Goal: Book appointment/travel/reservation

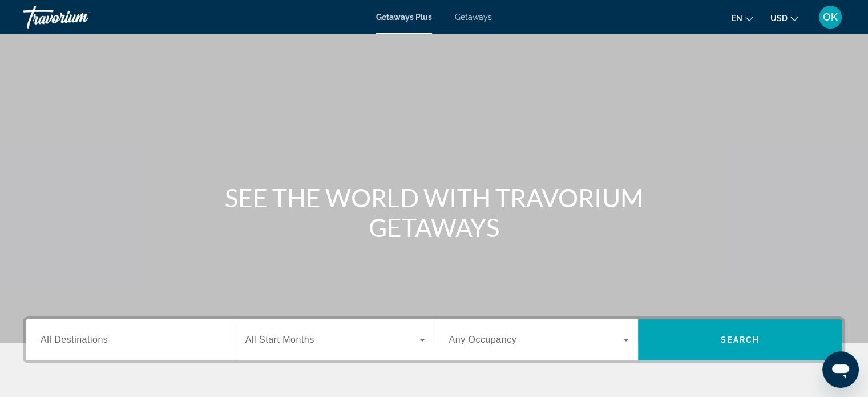
click at [406, 19] on span "Getaways Plus" at bounding box center [404, 17] width 56 height 9
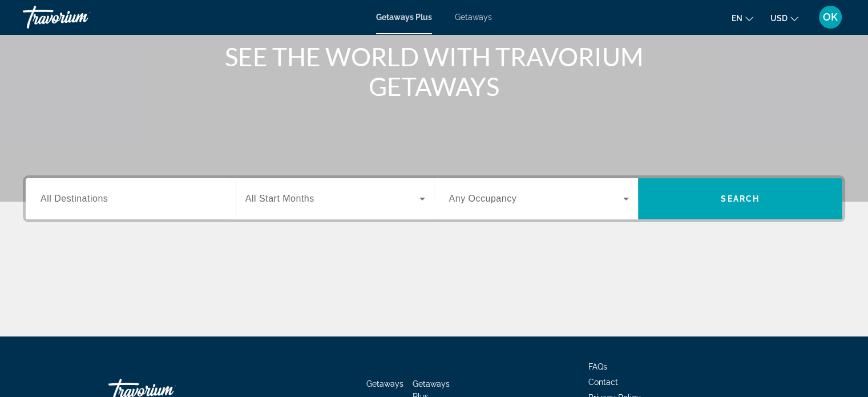
scroll to position [171, 0]
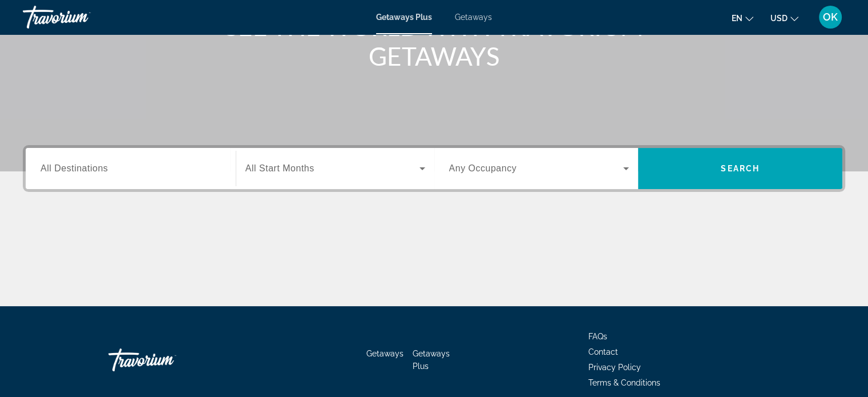
click at [79, 166] on span "All Destinations" at bounding box center [74, 168] width 67 height 10
click at [79, 166] on input "Destination All Destinations" at bounding box center [131, 169] width 180 height 14
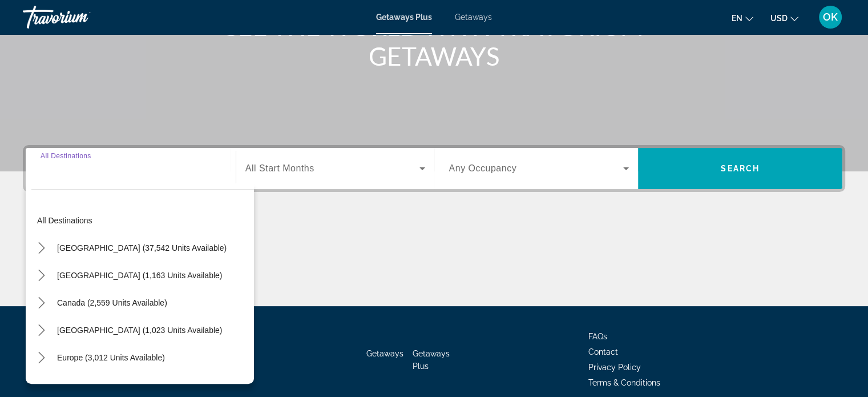
scroll to position [220, 0]
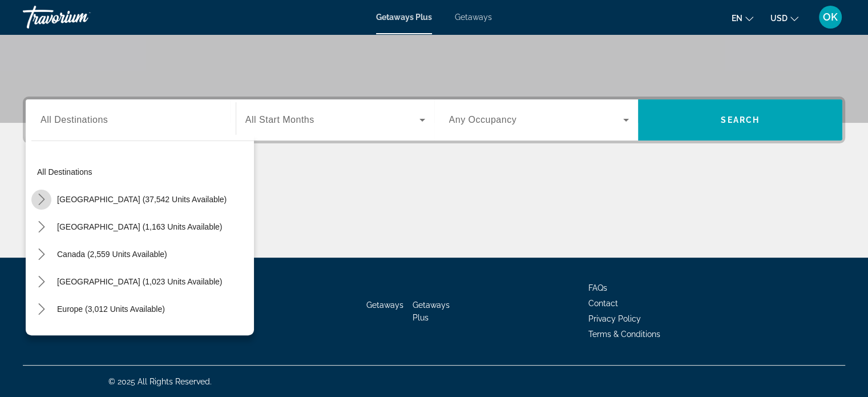
click at [43, 193] on icon "Toggle United States (37,542 units available) submenu" at bounding box center [41, 198] width 11 height 11
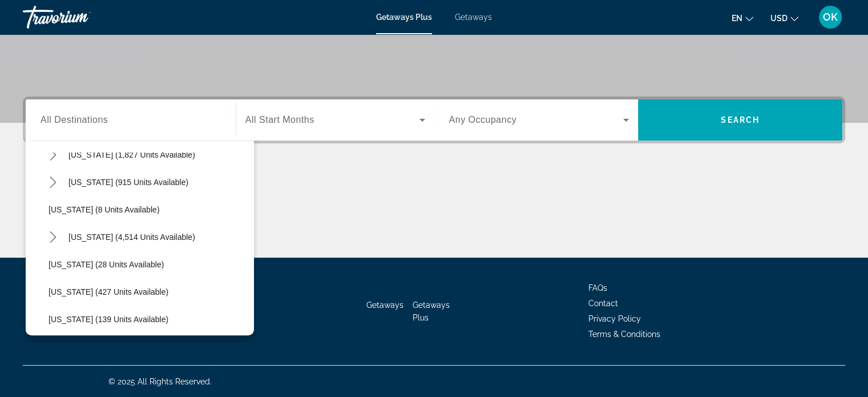
scroll to position [147, 0]
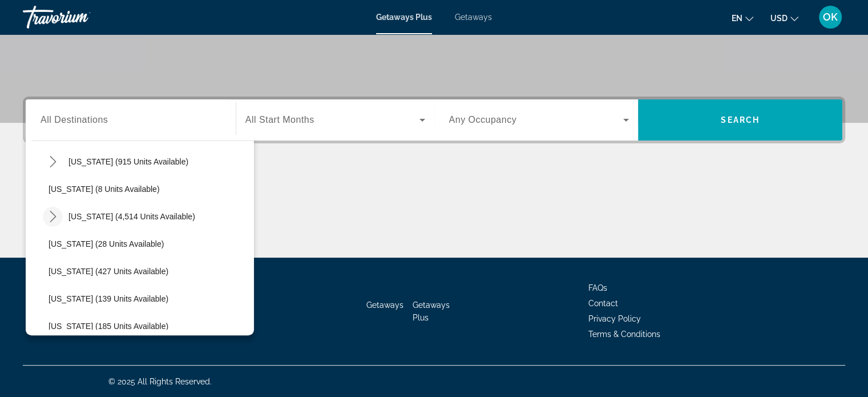
click at [54, 215] on icon "Toggle Florida (4,514 units available) submenu" at bounding box center [53, 216] width 6 height 11
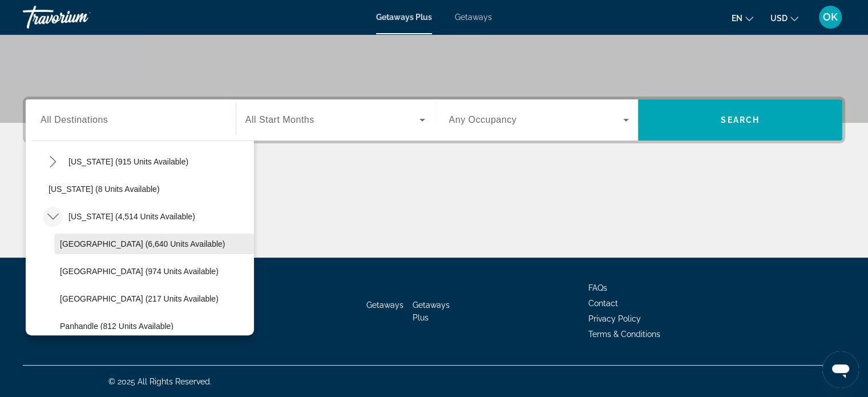
scroll to position [0, 0]
click at [92, 246] on span "[GEOGRAPHIC_DATA] (6,640 units available)" at bounding box center [142, 243] width 165 height 9
type input "**********"
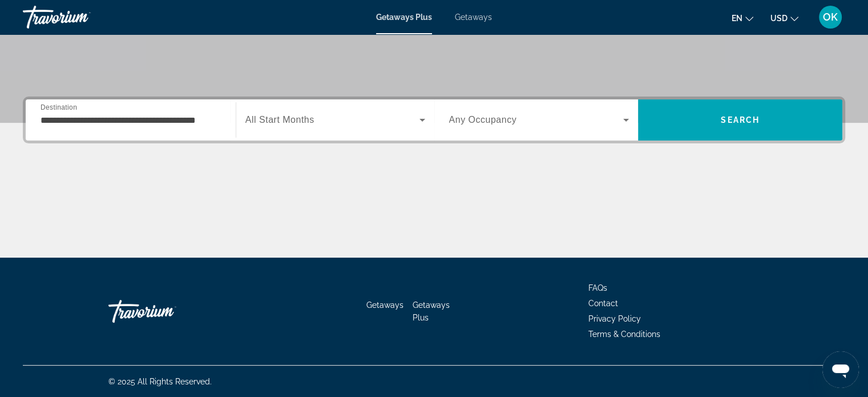
click at [351, 130] on div "Search widget" at bounding box center [335, 120] width 180 height 32
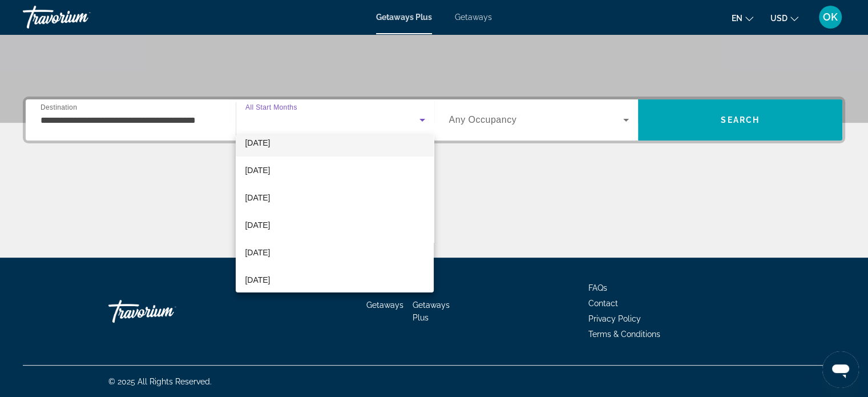
scroll to position [57, 0]
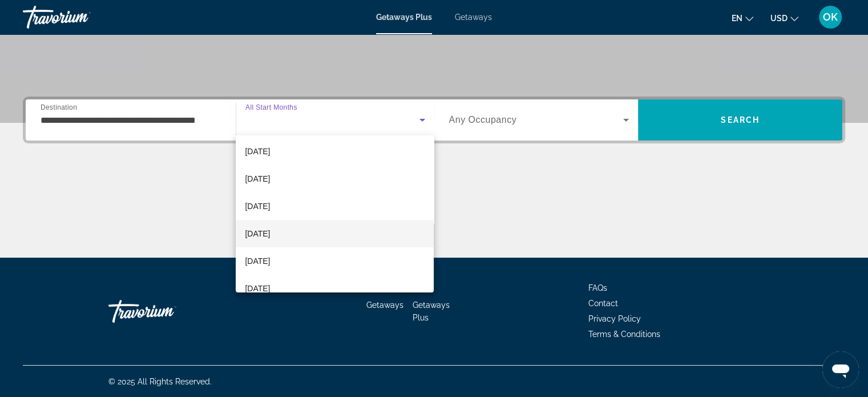
click at [270, 237] on span "[DATE]" at bounding box center [257, 234] width 25 height 14
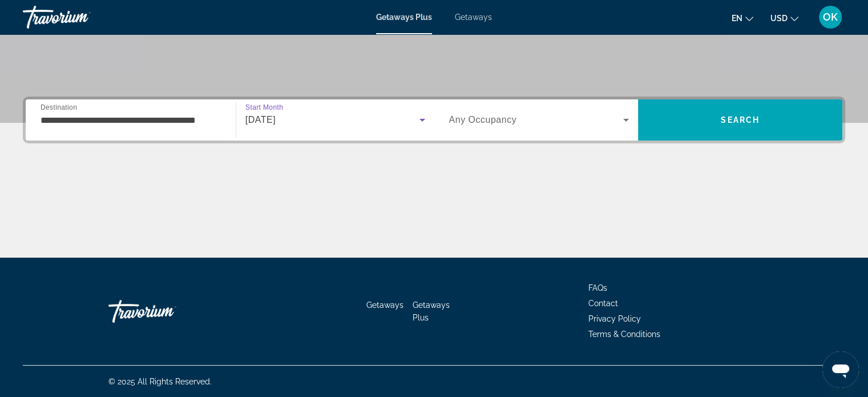
click at [555, 120] on span "Search widget" at bounding box center [536, 120] width 175 height 14
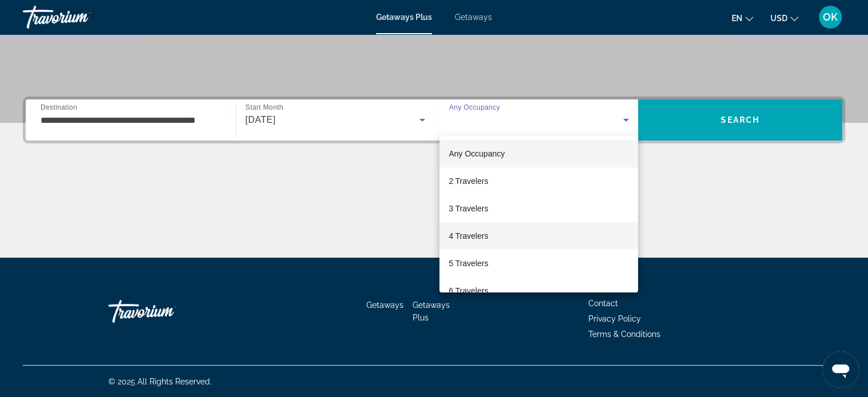
click at [483, 236] on span "4 Travelers" at bounding box center [468, 236] width 39 height 14
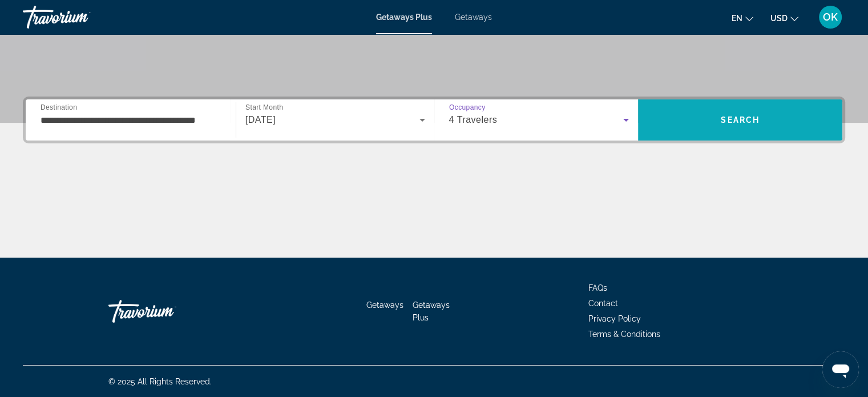
click at [770, 123] on span "Search" at bounding box center [740, 119] width 204 height 27
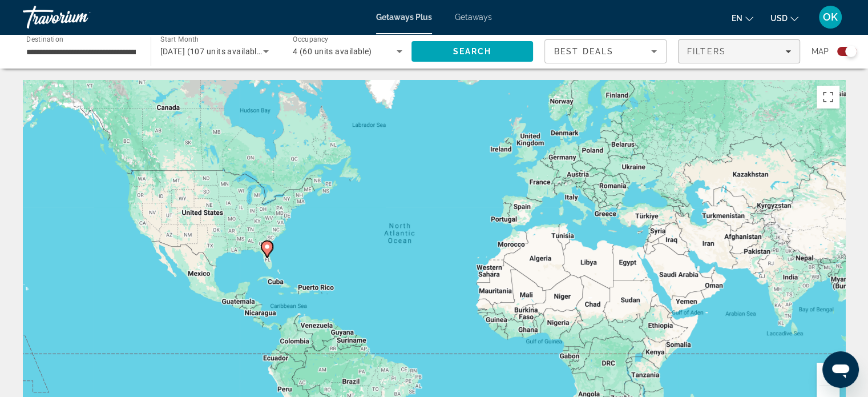
click at [773, 50] on div "Filters" at bounding box center [739, 51] width 104 height 9
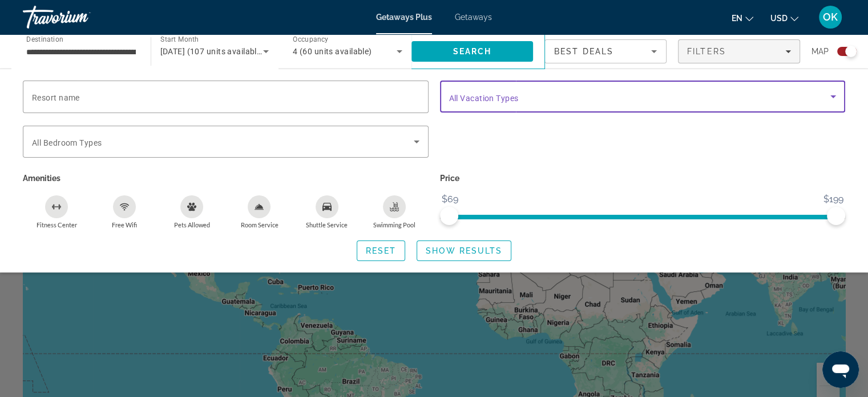
click at [757, 100] on span "Search widget" at bounding box center [640, 97] width 382 height 14
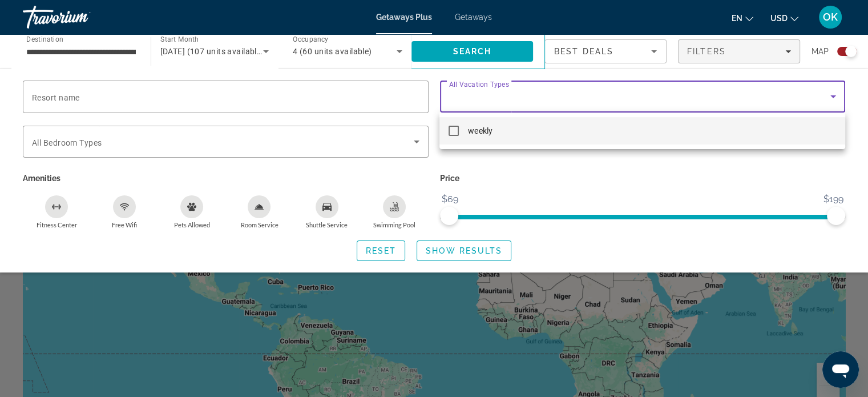
click at [757, 101] on div at bounding box center [434, 198] width 868 height 397
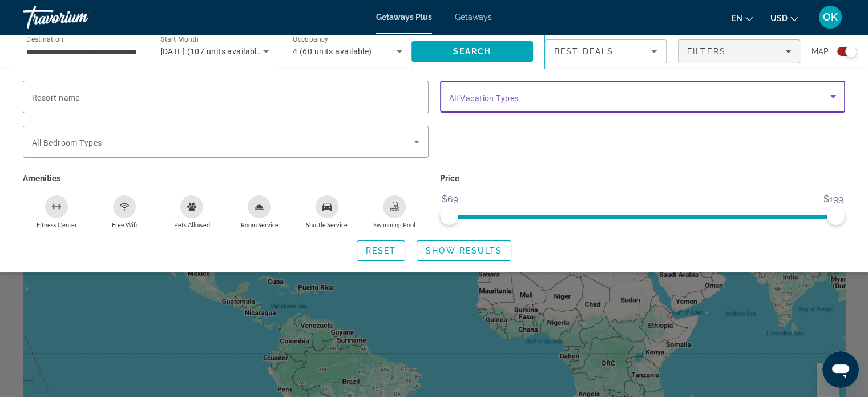
click at [757, 101] on span "Search widget" at bounding box center [640, 97] width 382 height 14
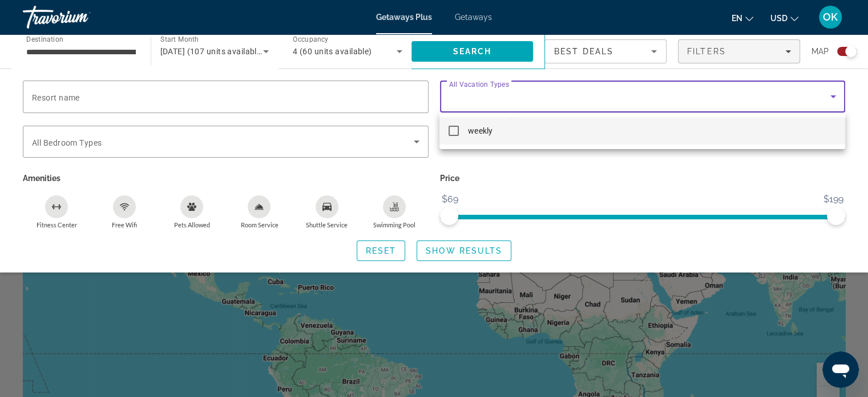
click at [757, 101] on div at bounding box center [434, 198] width 868 height 397
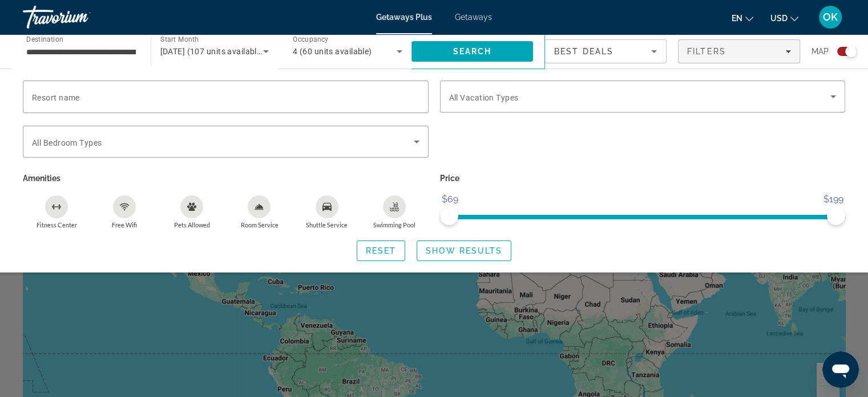
click at [507, 169] on div "Search widget" at bounding box center [642, 148] width 417 height 45
click at [478, 249] on span "Show Results" at bounding box center [464, 250] width 76 height 9
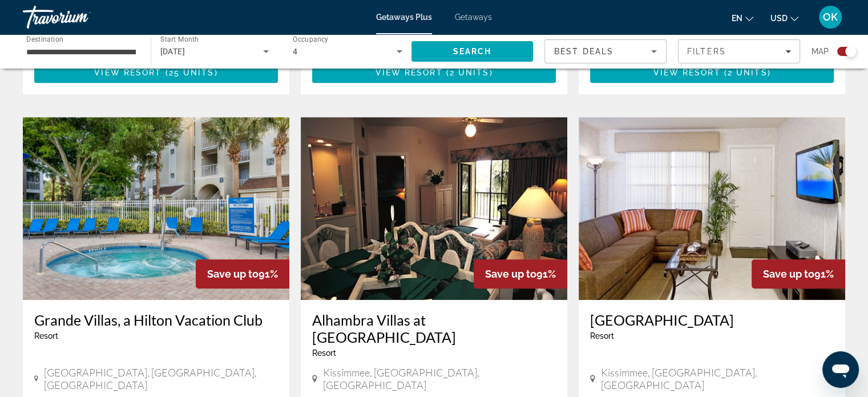
scroll to position [799, 0]
